Goal: Task Accomplishment & Management: Manage account settings

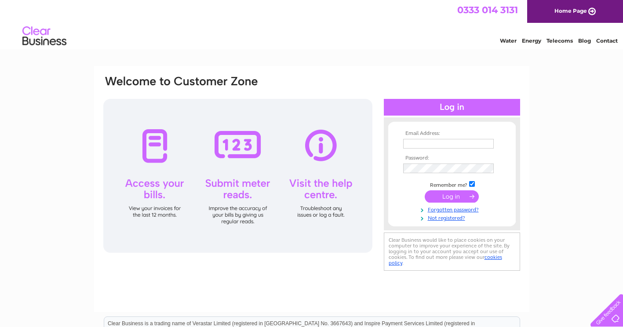
type input "yates.lin@gmail.com"
click at [448, 195] on input "submit" at bounding box center [451, 196] width 54 height 12
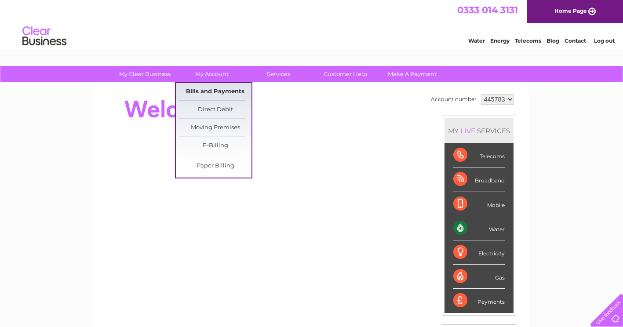
click at [210, 90] on link "Bills and Payments" at bounding box center [215, 92] width 73 height 18
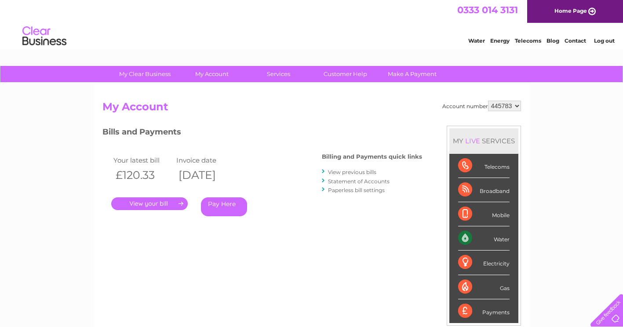
click at [146, 206] on link "." at bounding box center [149, 203] width 76 height 13
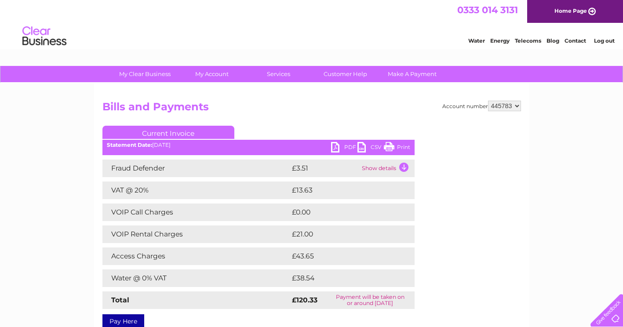
click at [385, 148] on link "Print" at bounding box center [397, 148] width 26 height 13
click at [334, 147] on link "PDF" at bounding box center [344, 148] width 26 height 13
